Goal: Entertainment & Leisure: Consume media (video, audio)

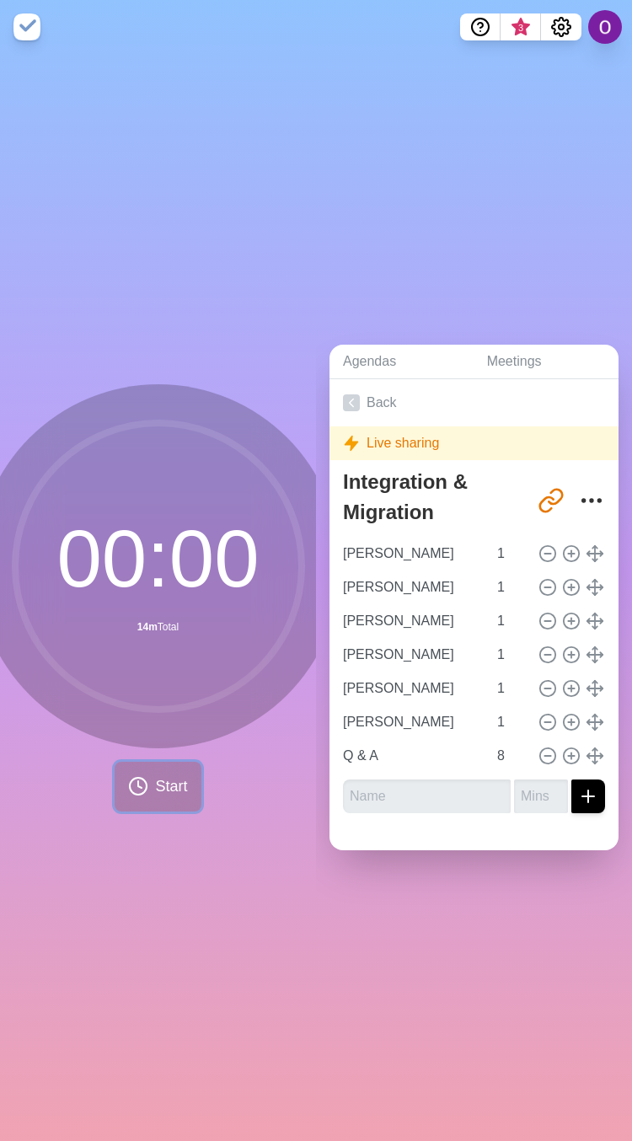
click at [155, 784] on span "Start" at bounding box center [171, 786] width 32 height 23
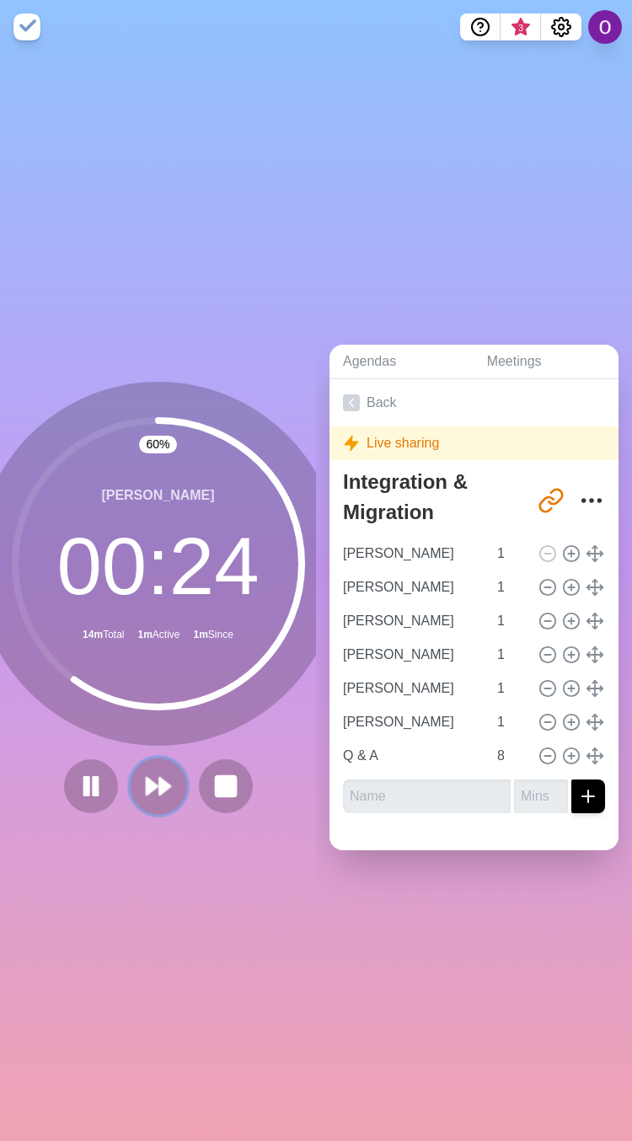
click at [152, 785] on icon at bounding box center [158, 786] width 29 height 29
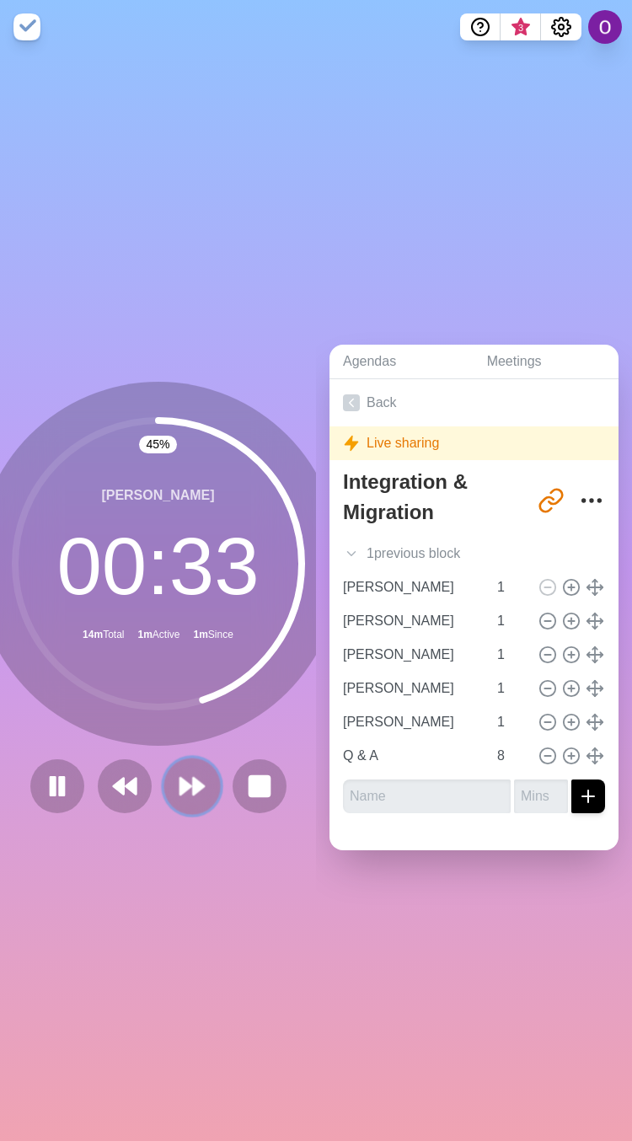
click at [165, 781] on button at bounding box center [192, 786] width 56 height 56
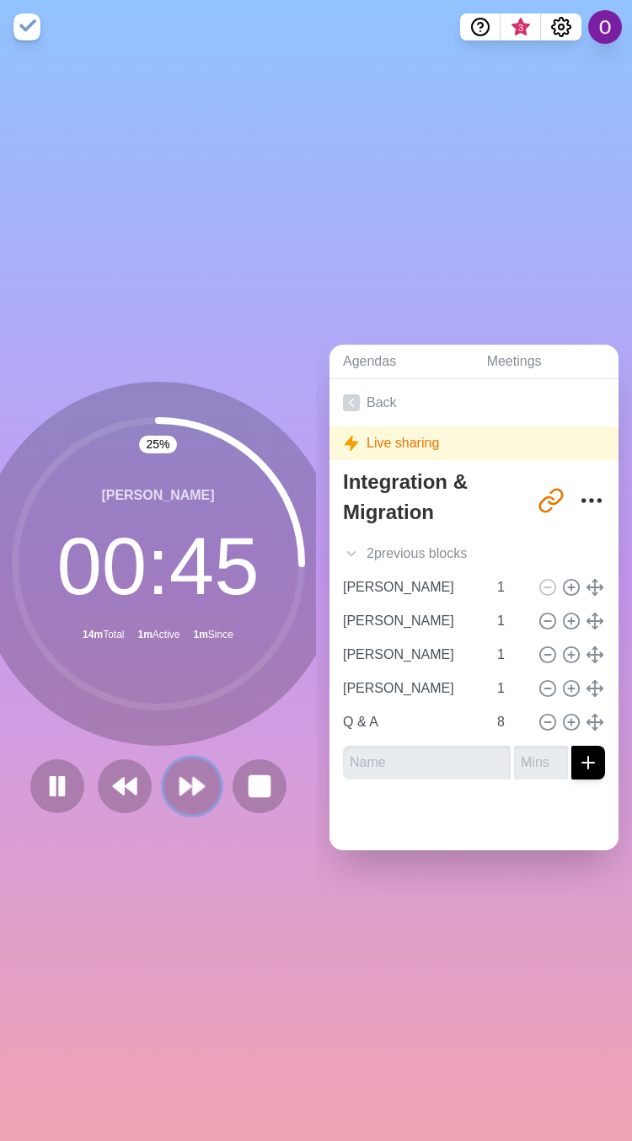
click at [180, 779] on polygon at bounding box center [185, 786] width 11 height 17
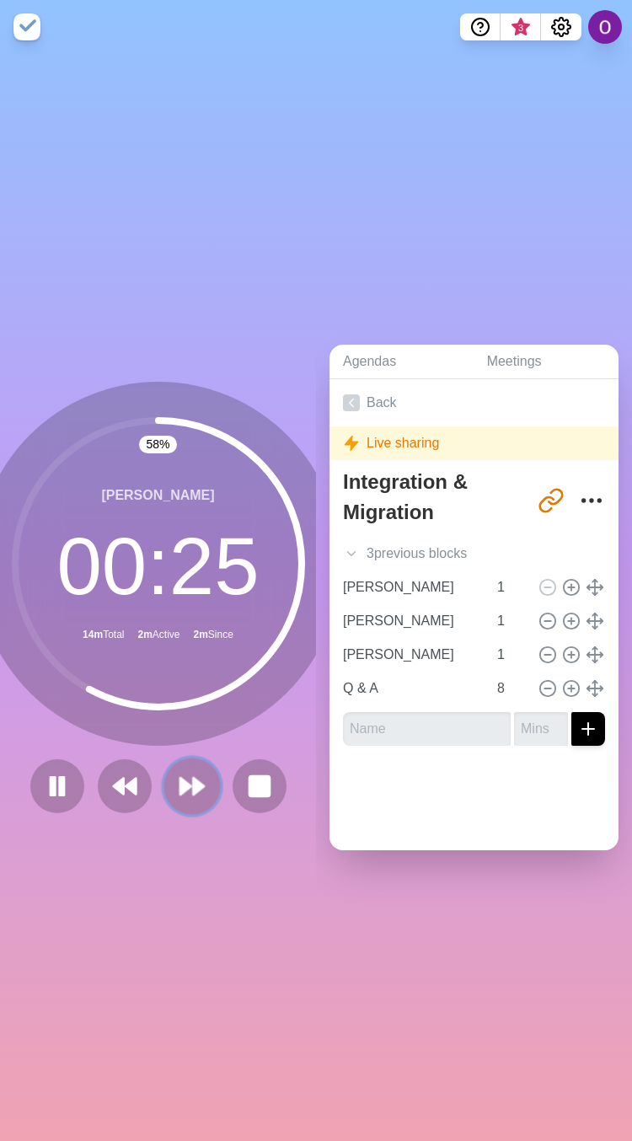
click at [190, 786] on icon at bounding box center [192, 786] width 29 height 29
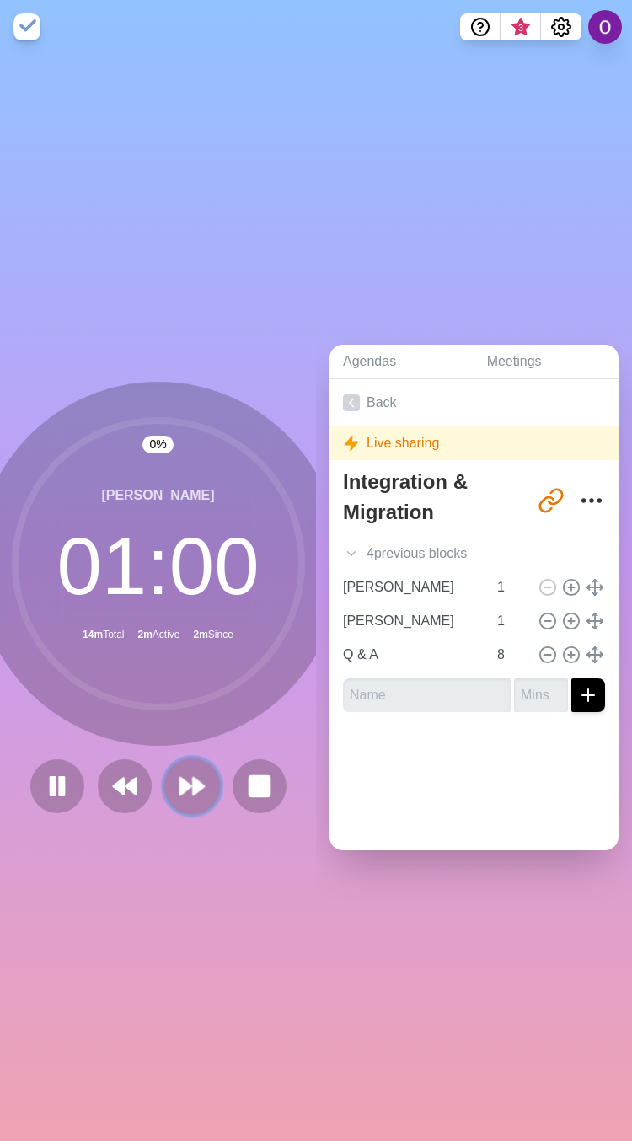
click at [190, 786] on icon at bounding box center [192, 786] width 29 height 29
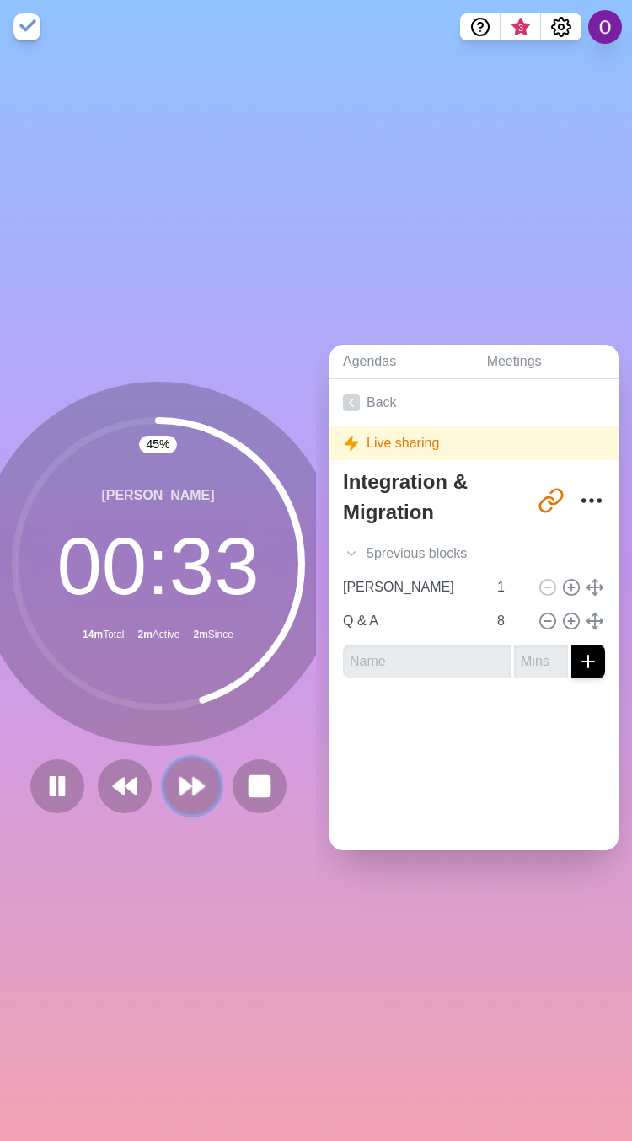
click at [190, 791] on button at bounding box center [192, 786] width 56 height 56
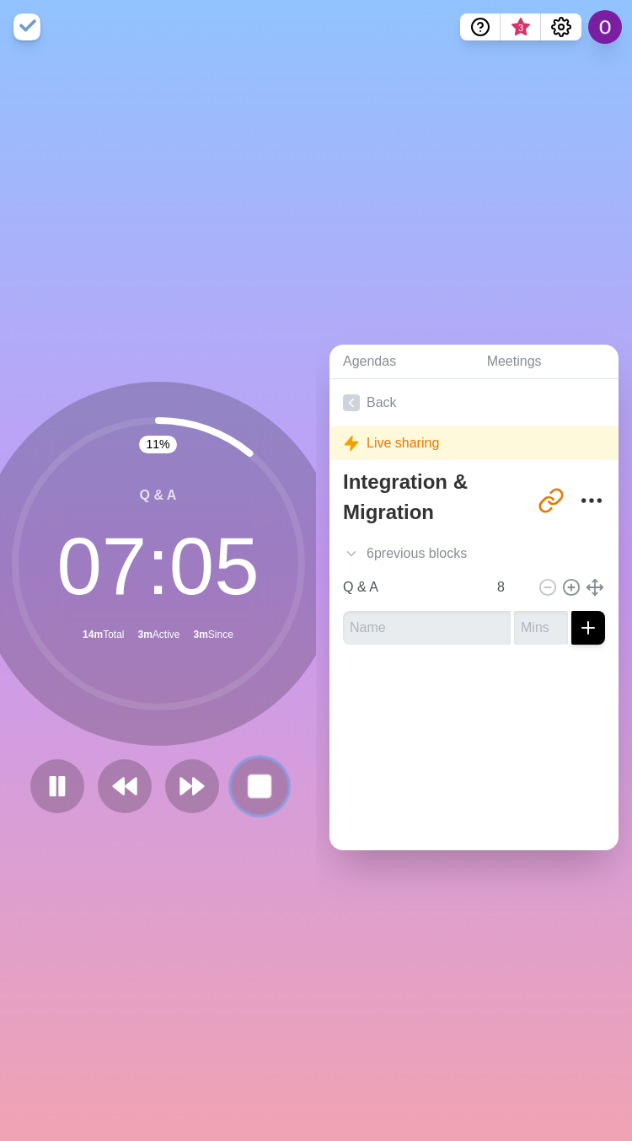
click at [263, 785] on icon at bounding box center [259, 786] width 29 height 29
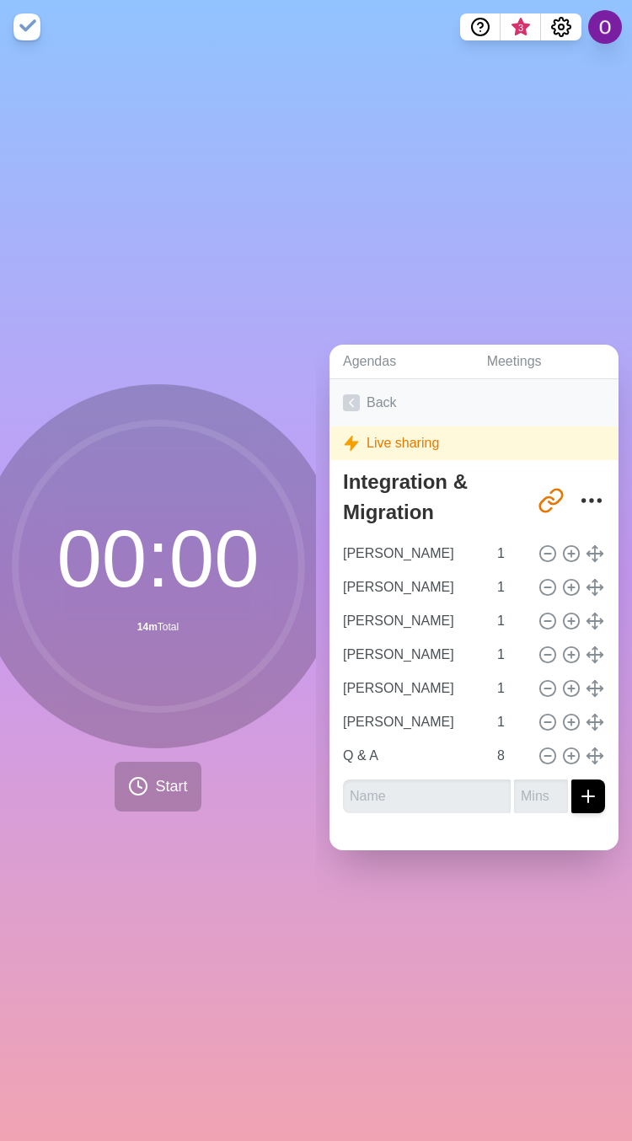
click at [347, 394] on icon at bounding box center [351, 402] width 17 height 17
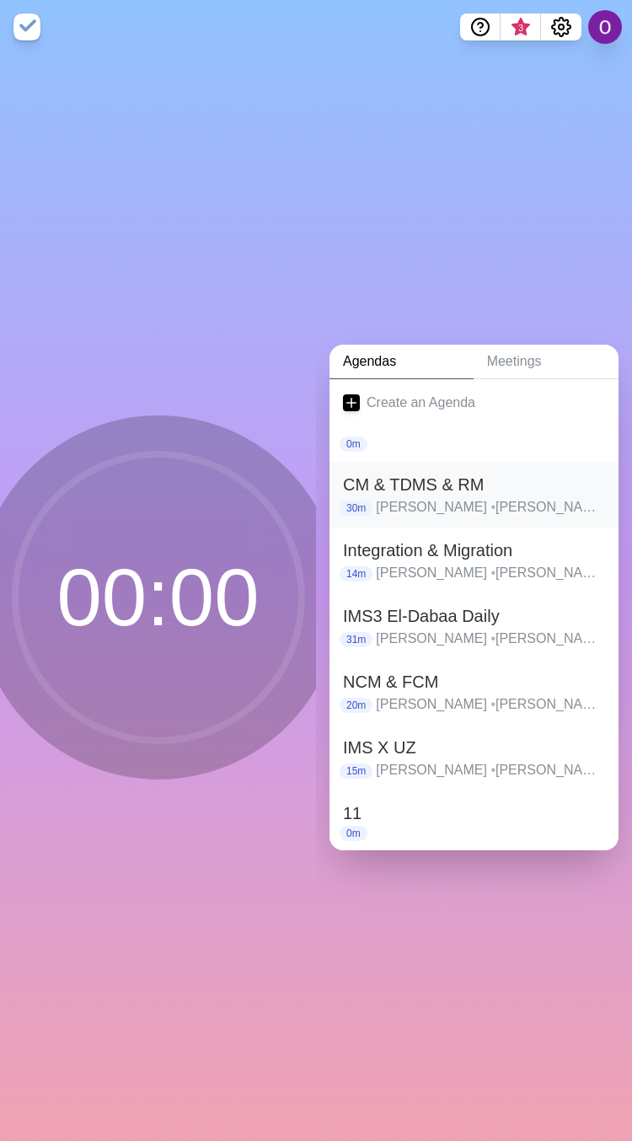
click at [425, 497] on p "[PERSON_NAME] • [PERSON_NAME] • [PERSON_NAME] • [PERSON_NAME] • [PERSON_NAME] •…" at bounding box center [490, 507] width 229 height 20
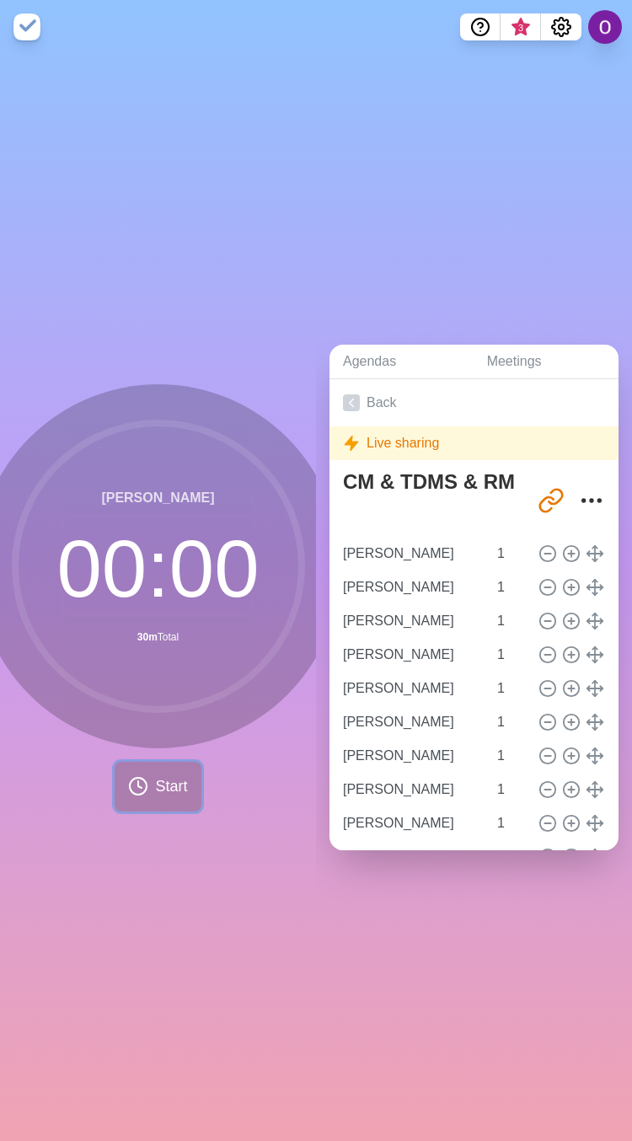
click at [172, 780] on span "Start" at bounding box center [171, 786] width 32 height 23
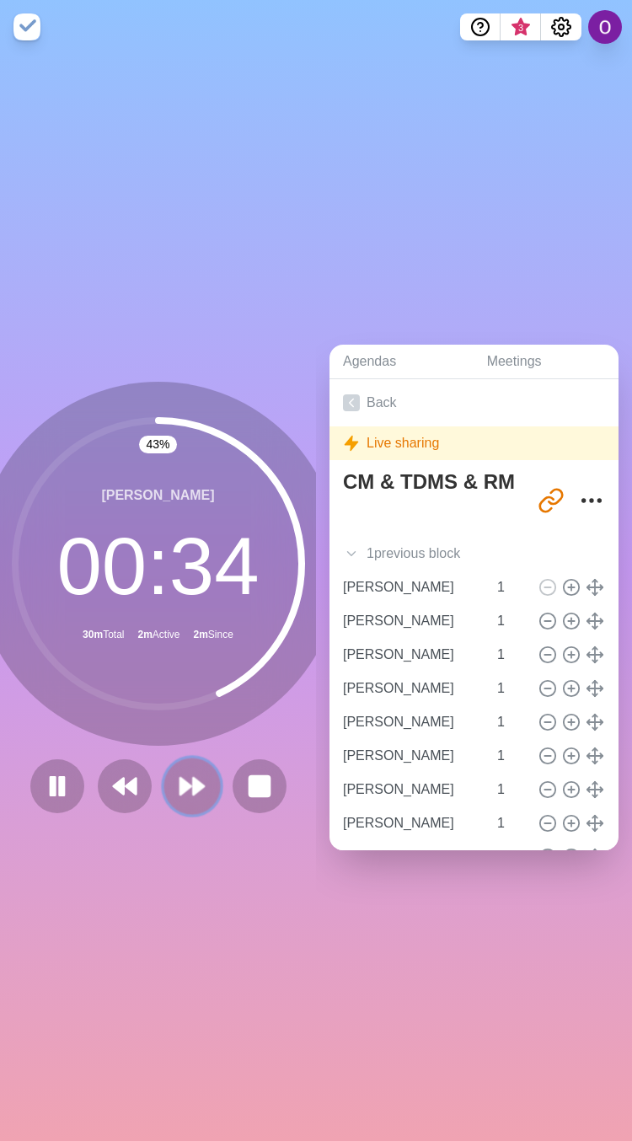
click at [180, 774] on icon at bounding box center [192, 786] width 29 height 29
click at [193, 781] on polygon at bounding box center [198, 786] width 11 height 17
click at [190, 772] on icon at bounding box center [192, 786] width 29 height 29
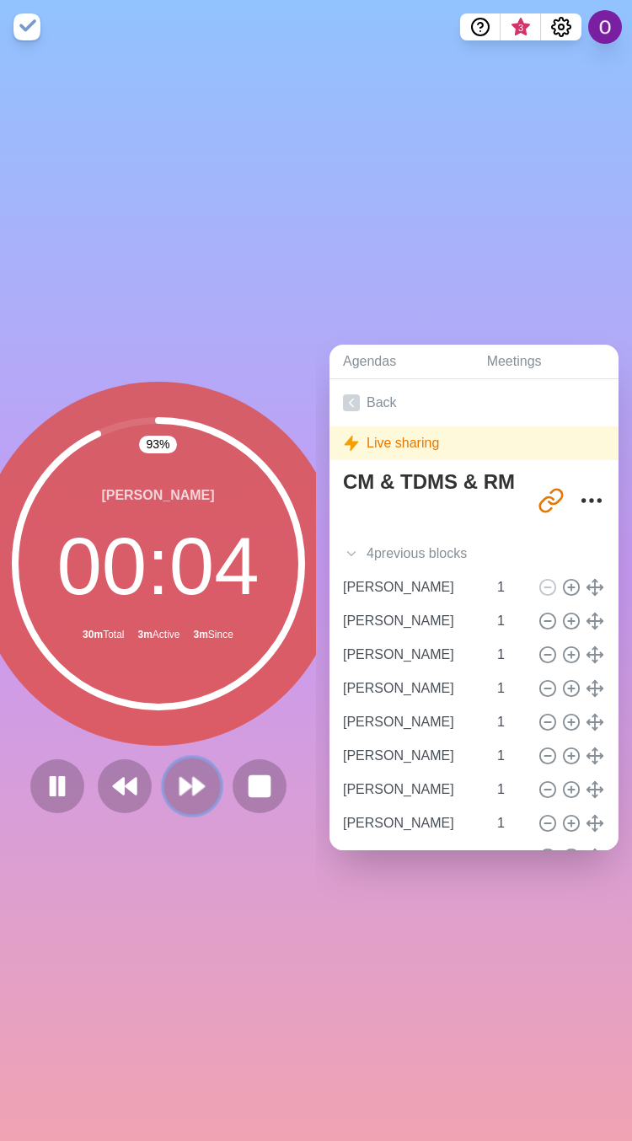
click at [183, 787] on icon at bounding box center [192, 786] width 29 height 29
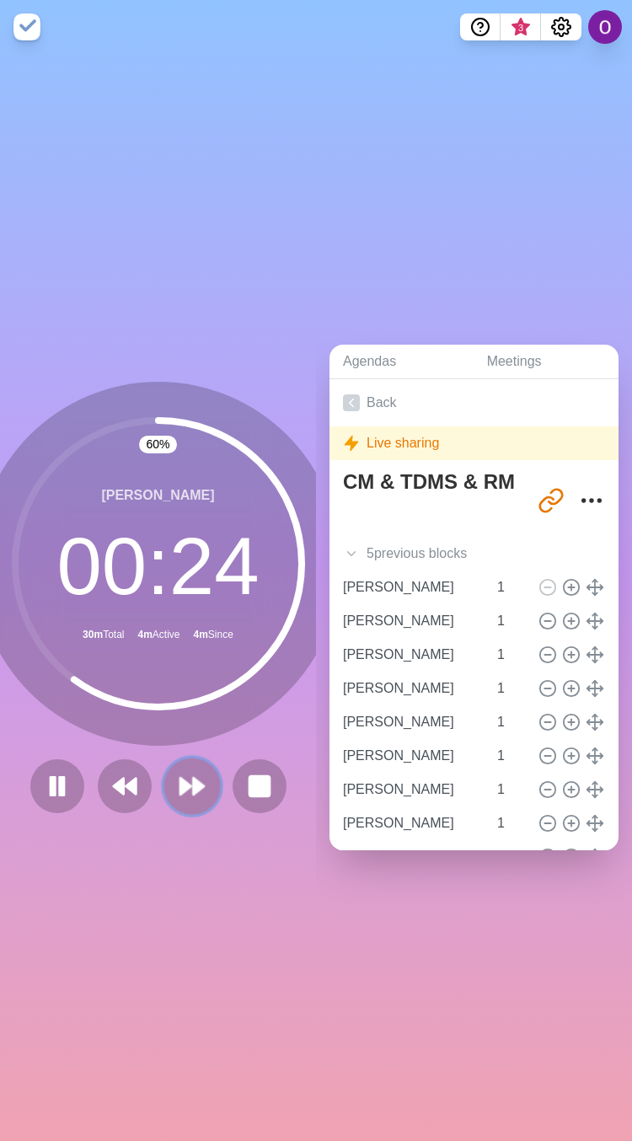
click at [190, 772] on icon at bounding box center [192, 786] width 29 height 29
click at [190, 782] on icon at bounding box center [192, 786] width 29 height 29
click at [193, 780] on polygon at bounding box center [198, 786] width 11 height 17
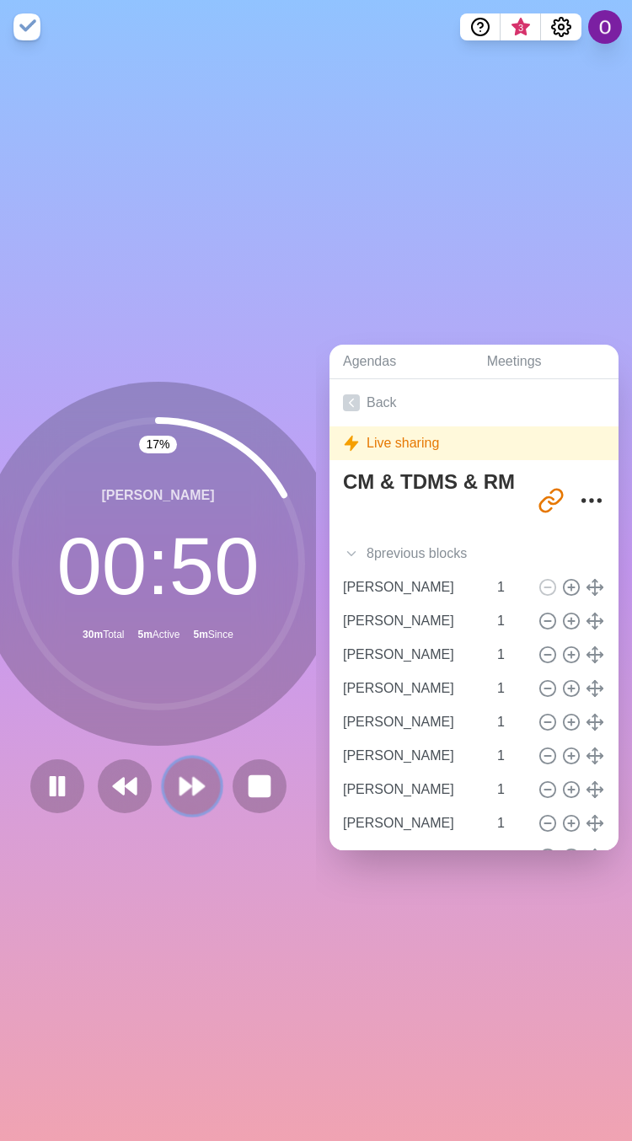
click at [193, 779] on polygon at bounding box center [198, 786] width 11 height 17
click at [180, 778] on polygon at bounding box center [185, 786] width 11 height 17
click at [193, 778] on polygon at bounding box center [198, 786] width 11 height 17
click at [178, 785] on icon at bounding box center [192, 786] width 29 height 29
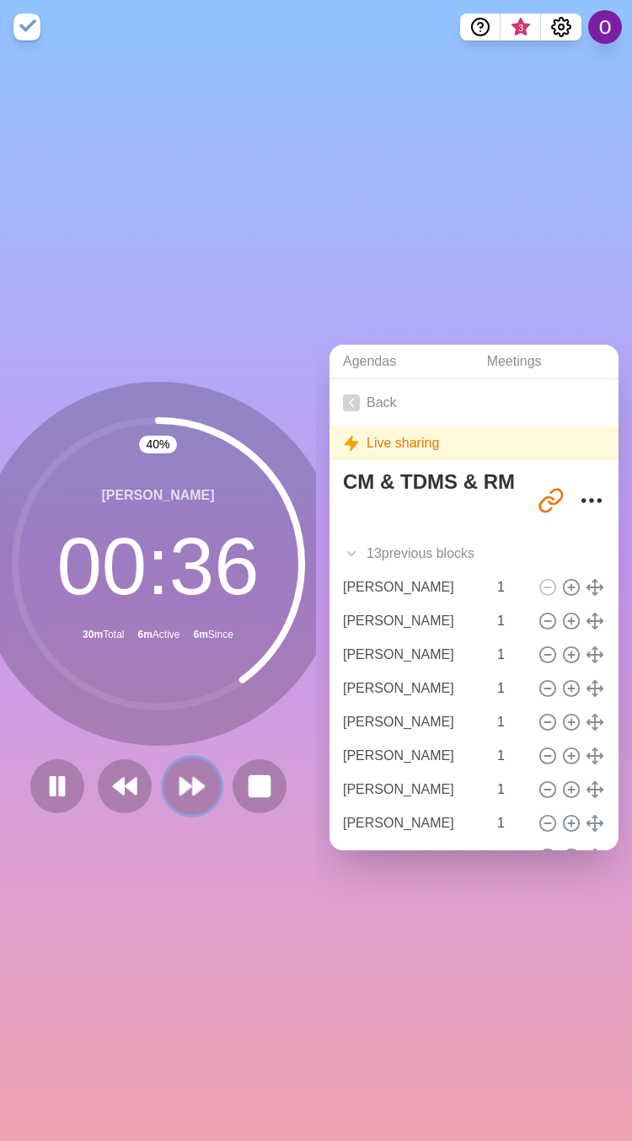
click at [180, 785] on icon at bounding box center [192, 786] width 29 height 29
click at [187, 785] on icon at bounding box center [192, 786] width 29 height 29
click at [180, 779] on polygon at bounding box center [185, 786] width 11 height 17
click at [178, 781] on icon at bounding box center [192, 786] width 29 height 29
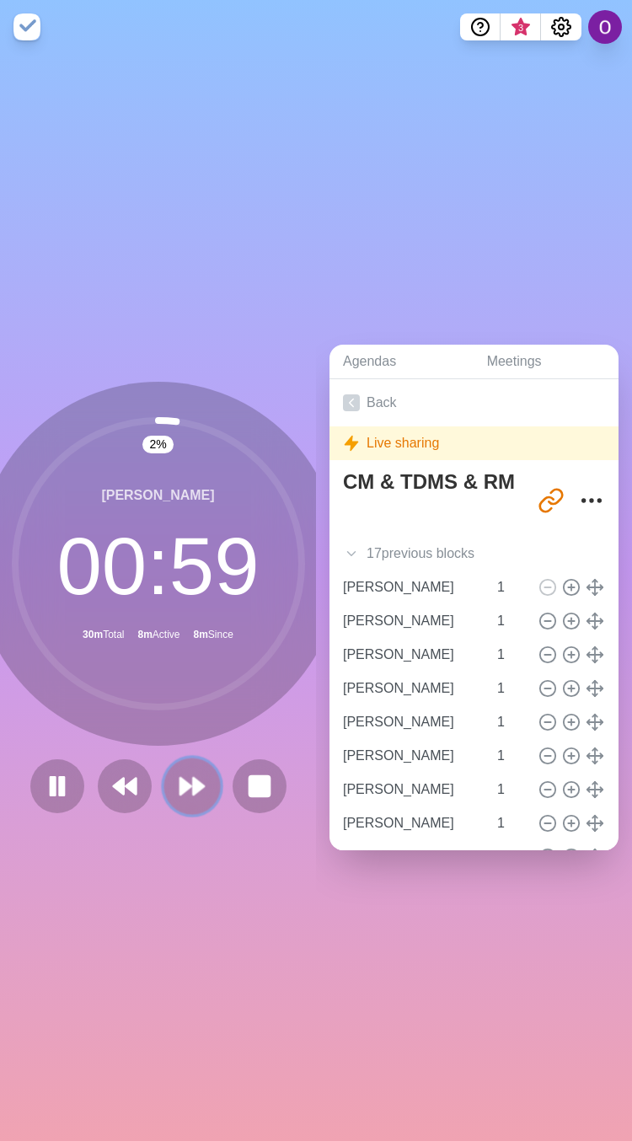
click at [178, 781] on icon at bounding box center [192, 786] width 29 height 29
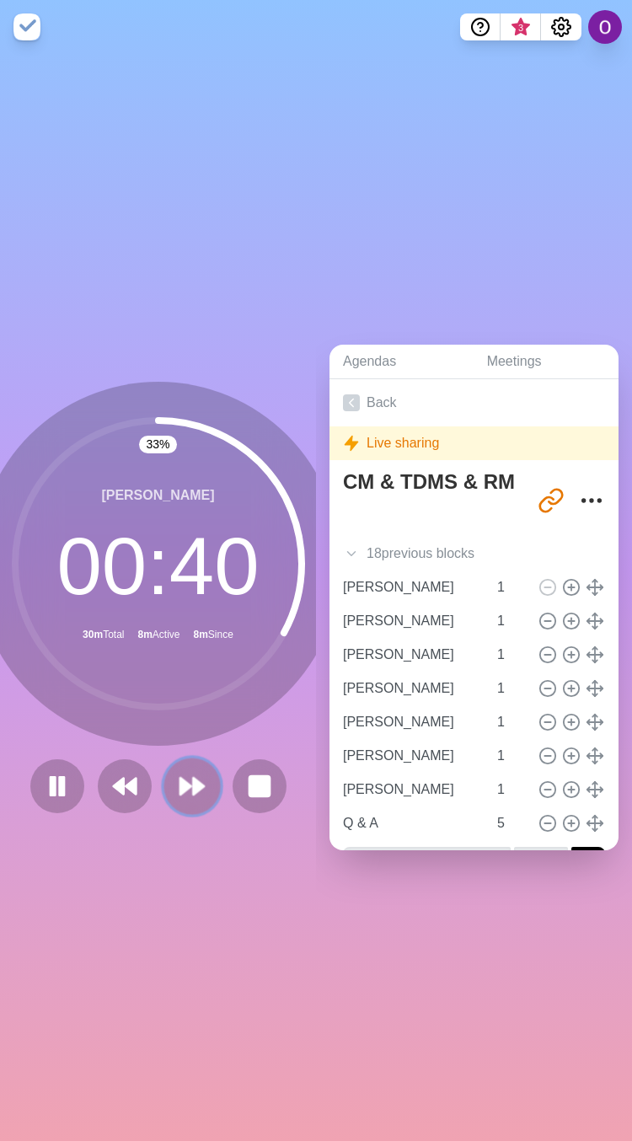
click at [180, 772] on icon at bounding box center [192, 786] width 29 height 29
click at [192, 772] on icon at bounding box center [192, 786] width 29 height 29
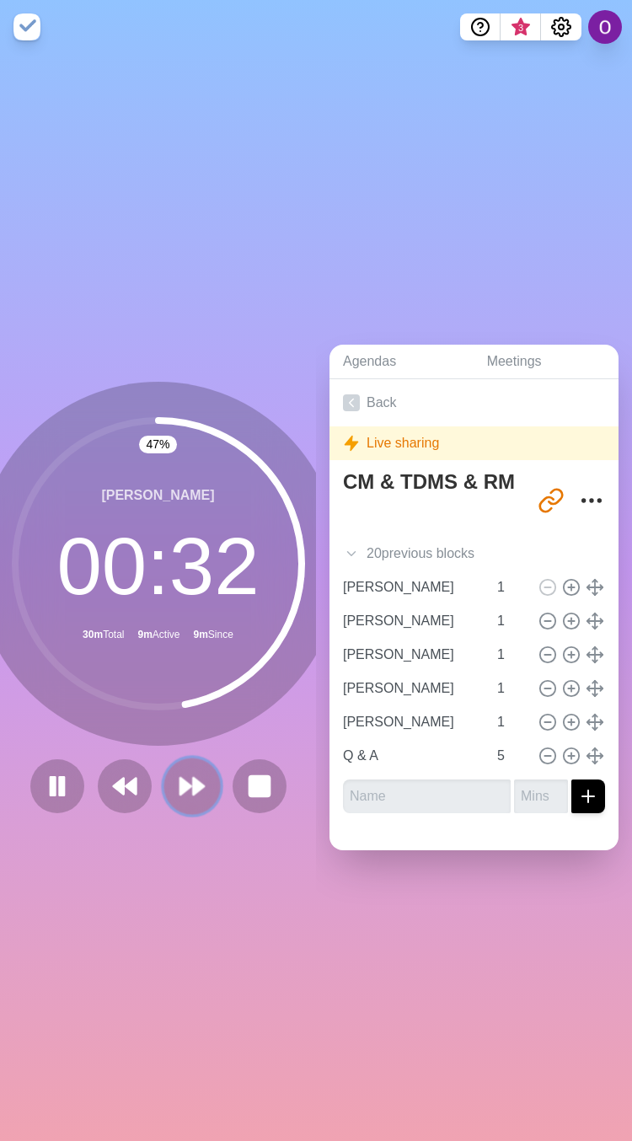
click at [180, 772] on icon at bounding box center [192, 786] width 29 height 29
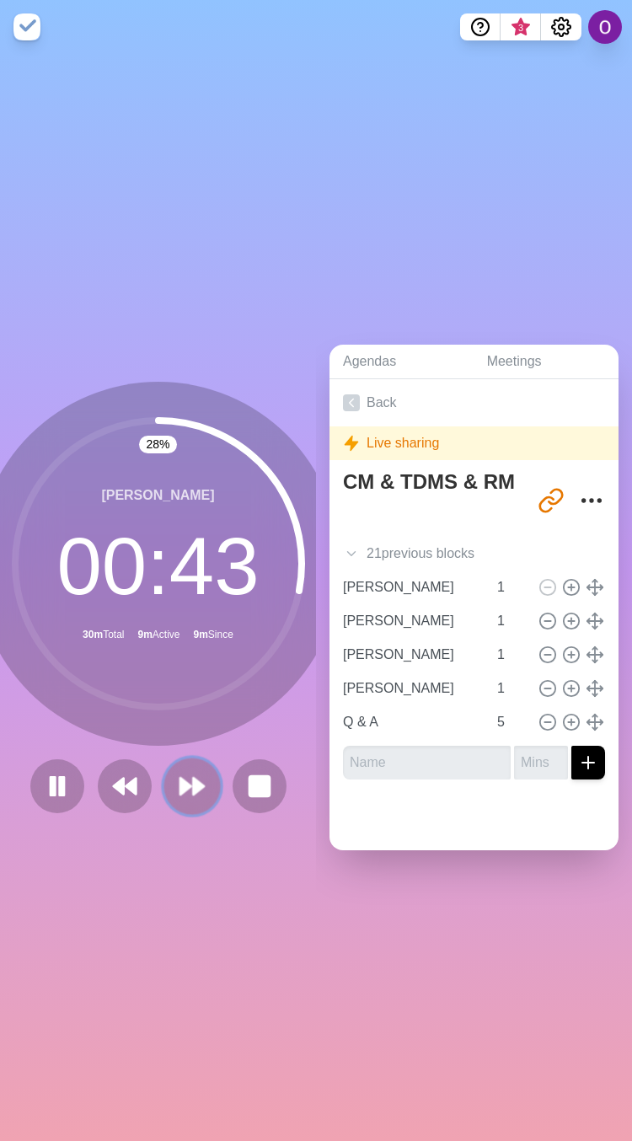
click at [193, 778] on polygon at bounding box center [198, 786] width 11 height 17
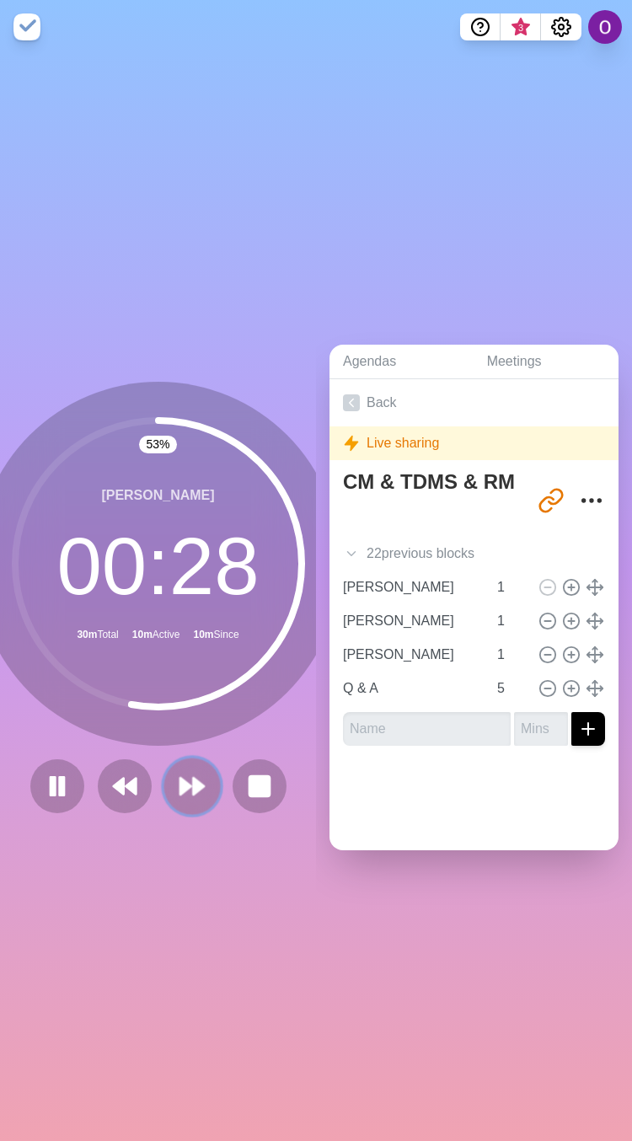
click at [178, 790] on icon at bounding box center [192, 786] width 29 height 29
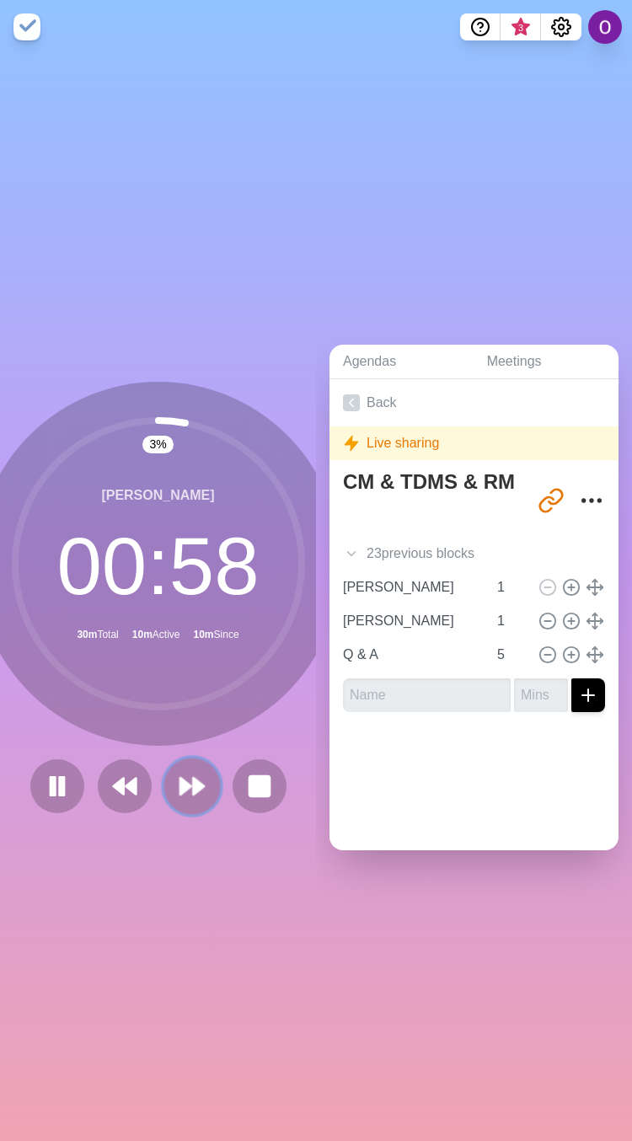
click at [178, 789] on icon at bounding box center [192, 786] width 29 height 29
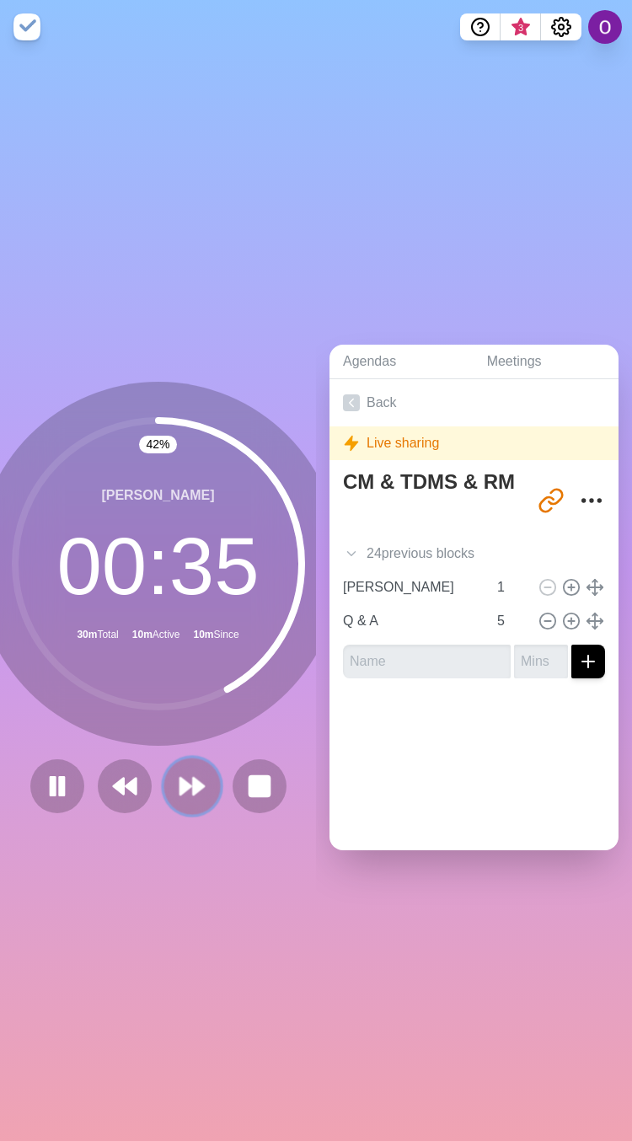
click at [180, 781] on icon at bounding box center [192, 786] width 29 height 29
